Goal: Transaction & Acquisition: Download file/media

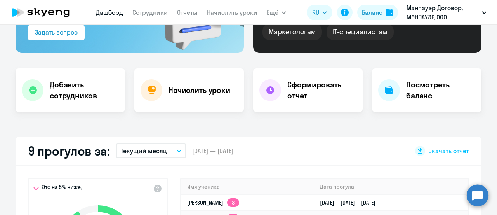
scroll to position [39, 0]
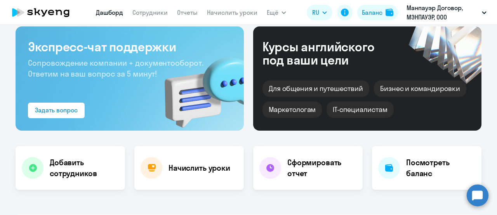
select select "30"
click at [147, 11] on link "Сотрудники" at bounding box center [149, 13] width 35 height 8
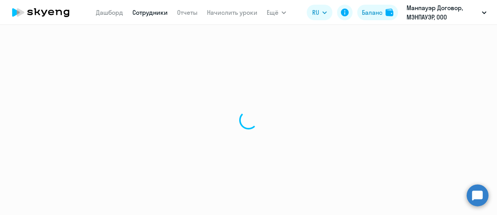
select select "30"
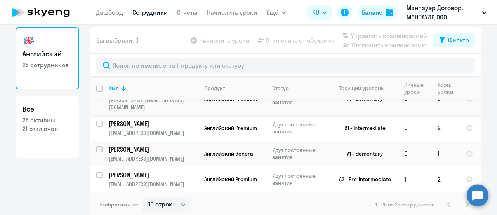
scroll to position [78, 0]
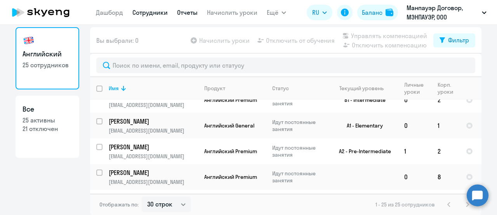
click at [190, 15] on link "Отчеты" at bounding box center [187, 13] width 21 height 8
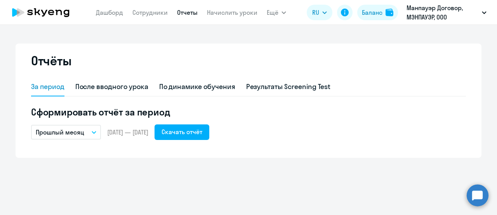
click at [98, 133] on button "Прошлый месяц" at bounding box center [66, 132] width 70 height 15
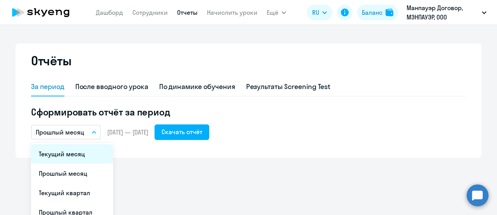
click at [85, 160] on li "Текущий месяц" at bounding box center [72, 153] width 82 height 19
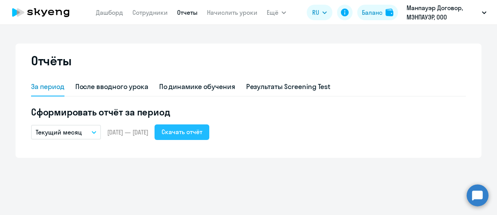
click at [202, 128] on div "Скачать отчёт" at bounding box center [182, 131] width 41 height 9
click at [202, 132] on div "Скачать отчёт" at bounding box center [182, 131] width 41 height 9
